Goal: Task Accomplishment & Management: Complete application form

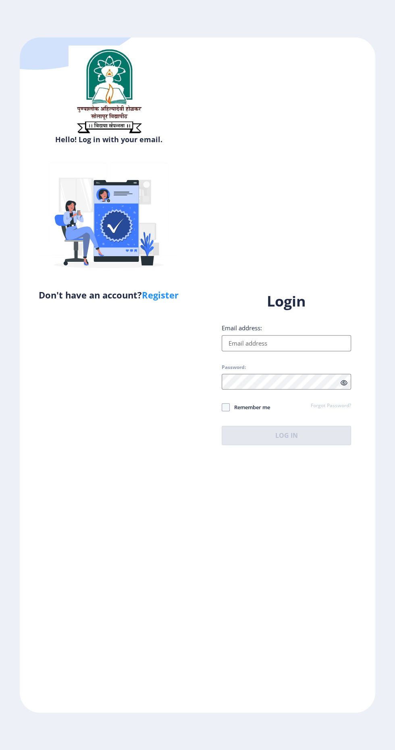
click at [315, 351] on input "Email address:" at bounding box center [286, 343] width 129 height 16
type input "[EMAIL_ADDRESS][DOMAIN_NAME]"
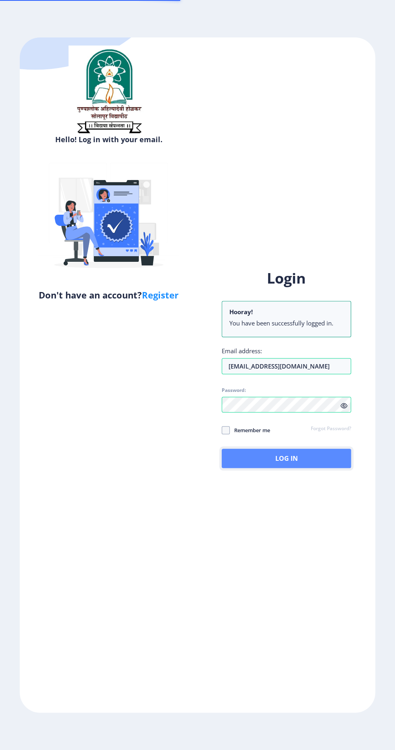
click at [301, 468] on button "Log In" at bounding box center [286, 458] width 129 height 19
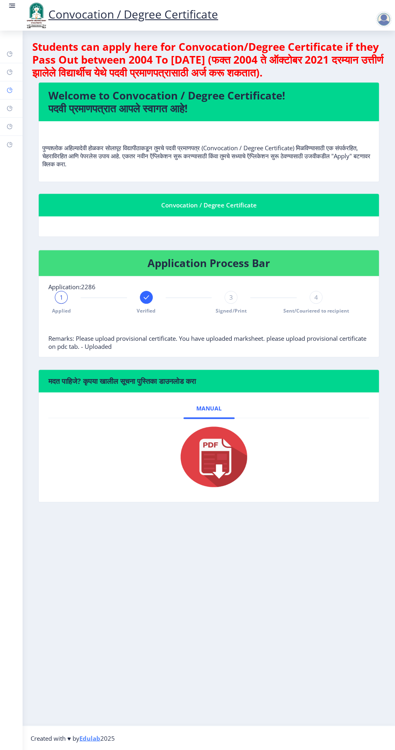
click at [10, 89] on rect at bounding box center [9, 90] width 6 height 6
select select
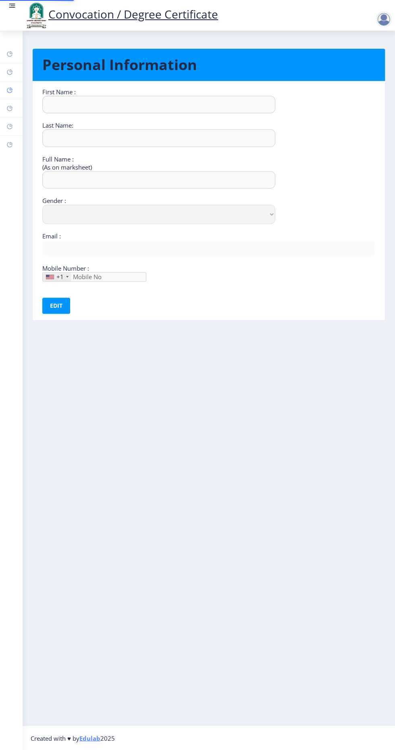
type input "Nitin"
type input "[PERSON_NAME]"
select select "[DEMOGRAPHIC_DATA]"
type input "[EMAIL_ADDRESS][DOMAIN_NAME]"
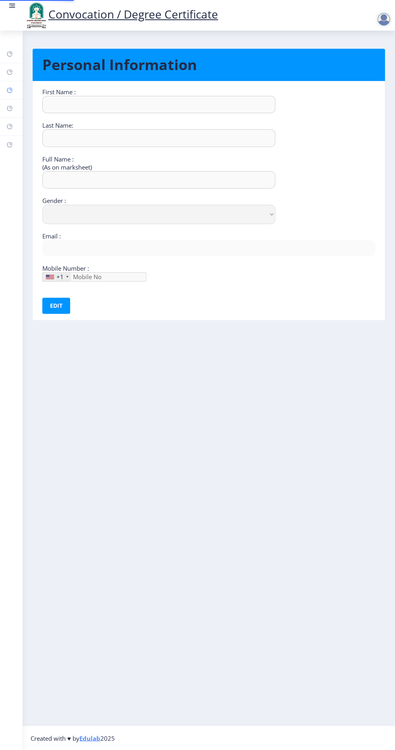
type input "9404027526"
click at [10, 89] on rect at bounding box center [9, 90] width 6 height 6
click at [10, 108] on rect at bounding box center [9, 108] width 6 height 6
